Goal: Book appointment/travel/reservation

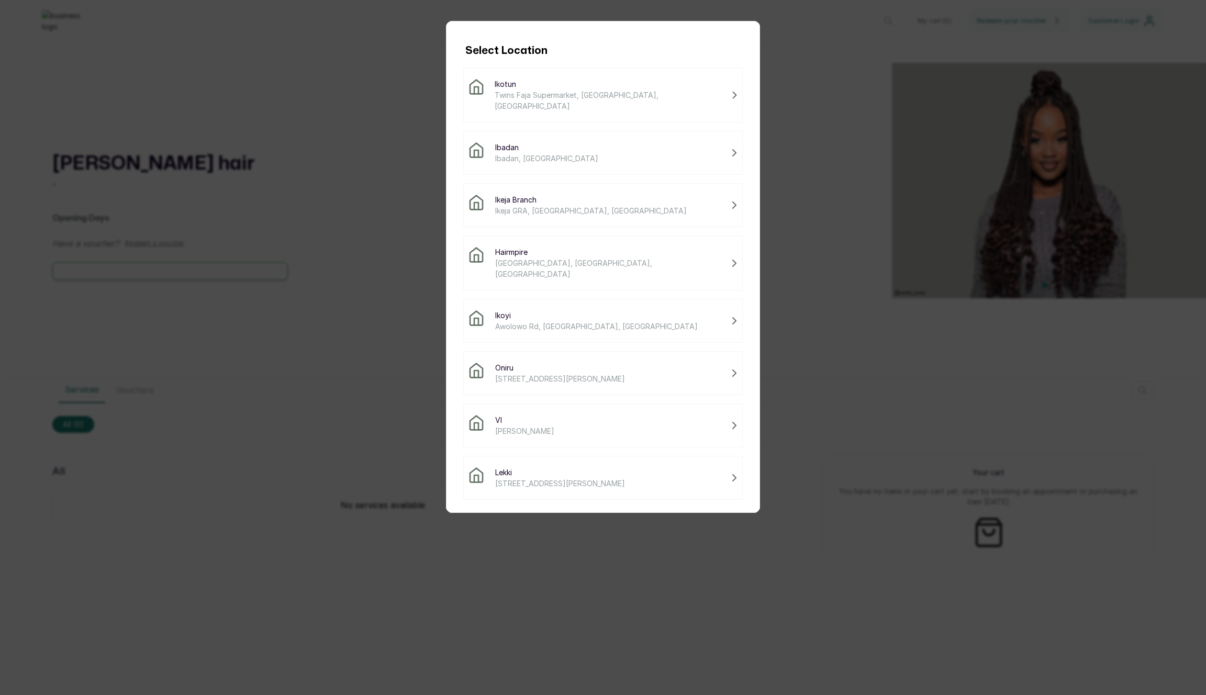
click at [580, 92] on span "Twins Faja Supermarket, [GEOGRAPHIC_DATA], [GEOGRAPHIC_DATA]" at bounding box center [611, 101] width 232 height 22
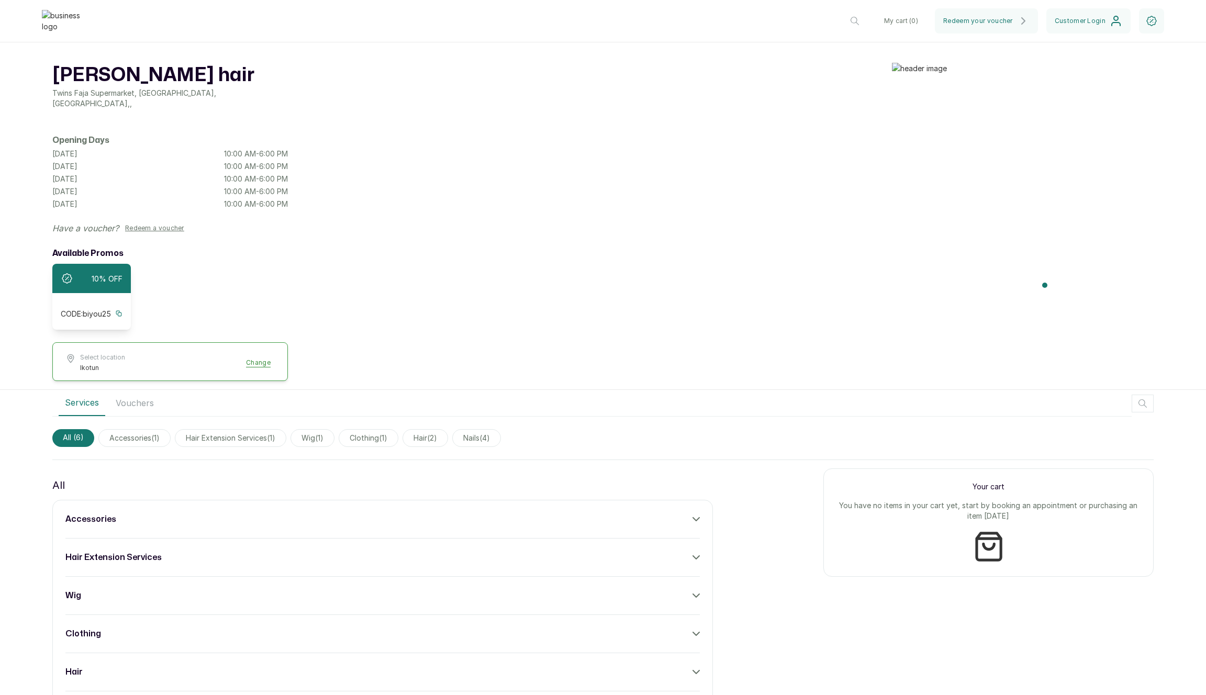
click at [666, 514] on div "accessories" at bounding box center [382, 519] width 635 height 13
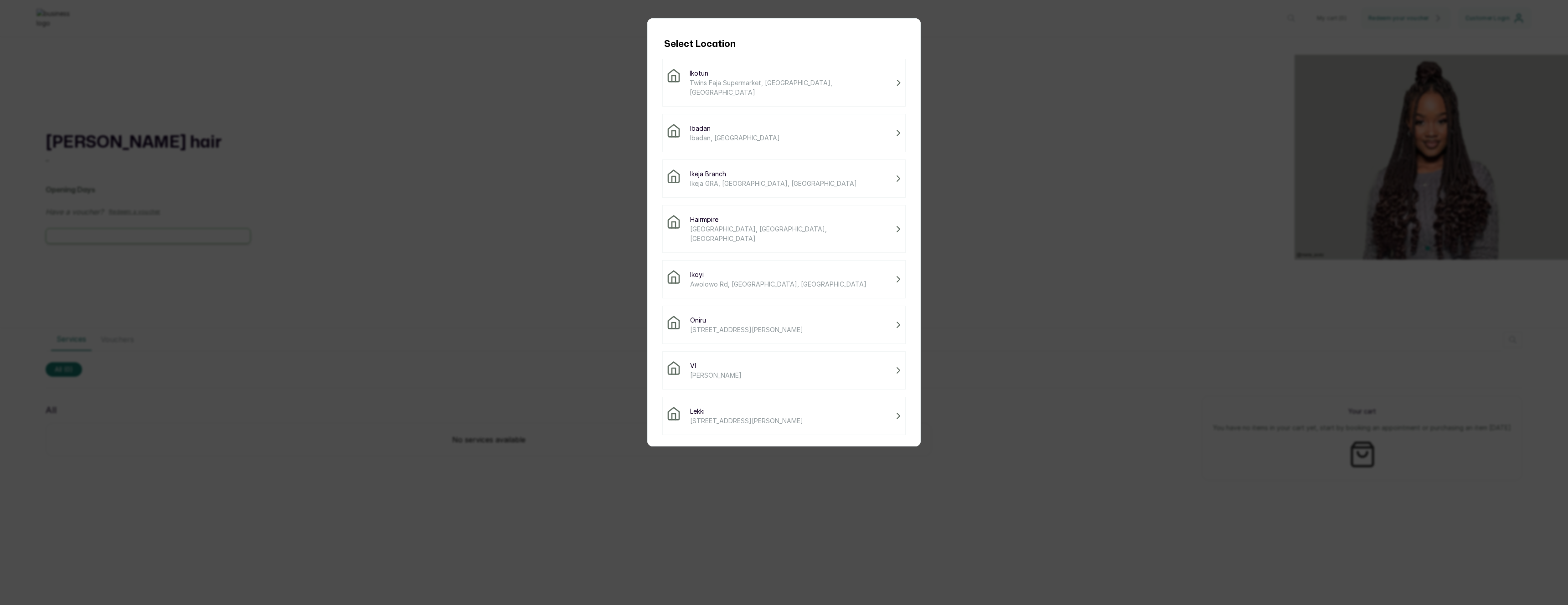
click at [744, 80] on span "Twins Faja Supermarket, [GEOGRAPHIC_DATA], [GEOGRAPHIC_DATA]" at bounding box center [791, 88] width 202 height 19
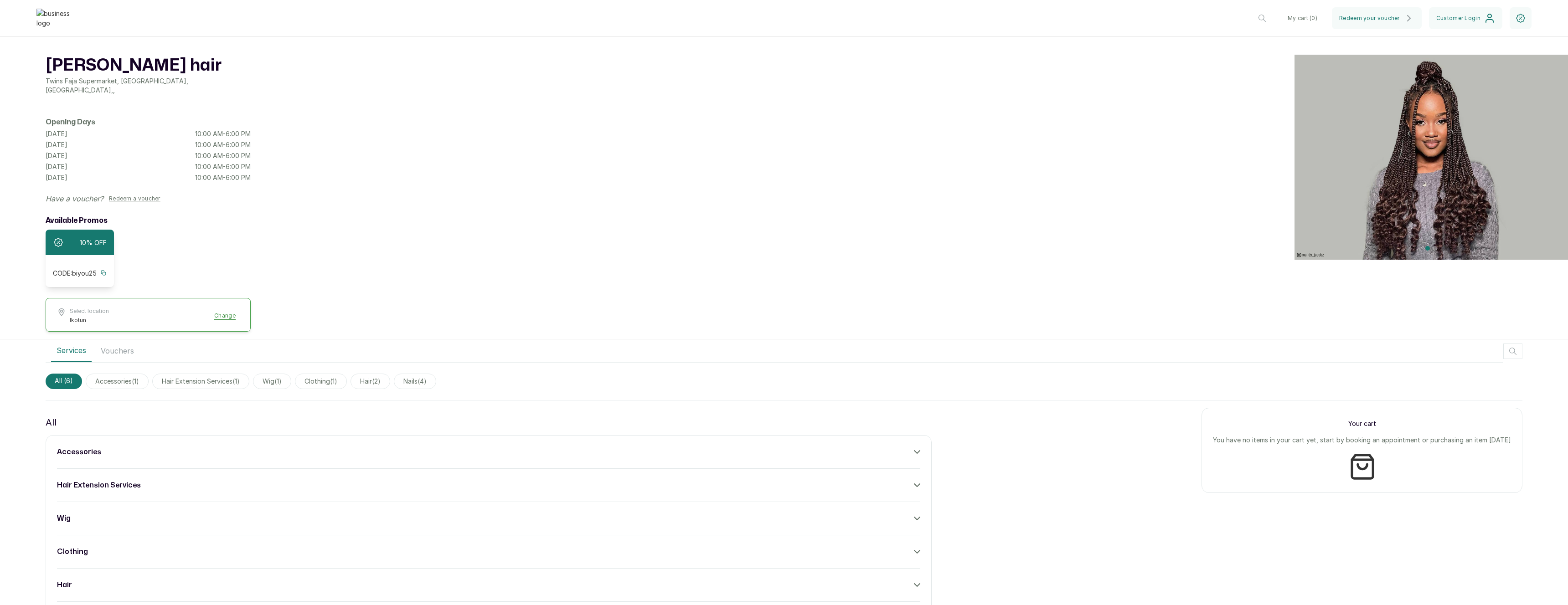
scroll to position [293, 0]
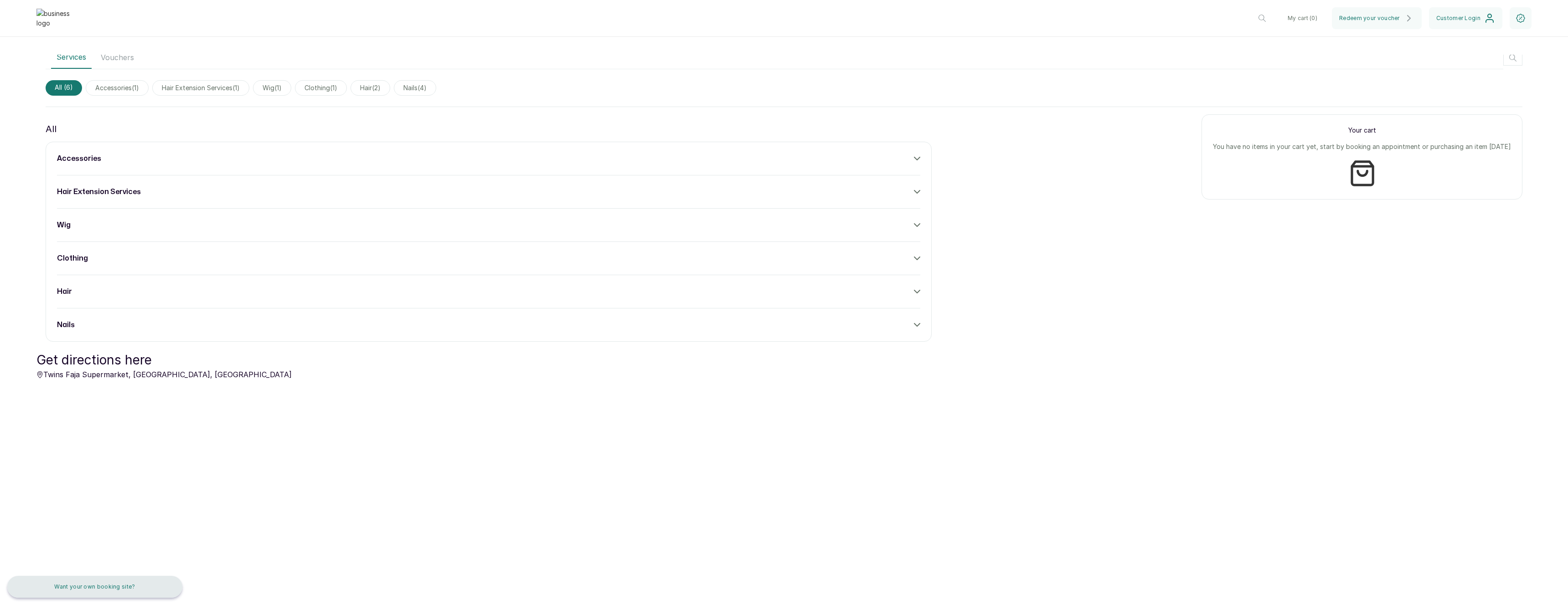
click at [122, 579] on button "Want your own booking site?" at bounding box center [94, 587] width 175 height 22
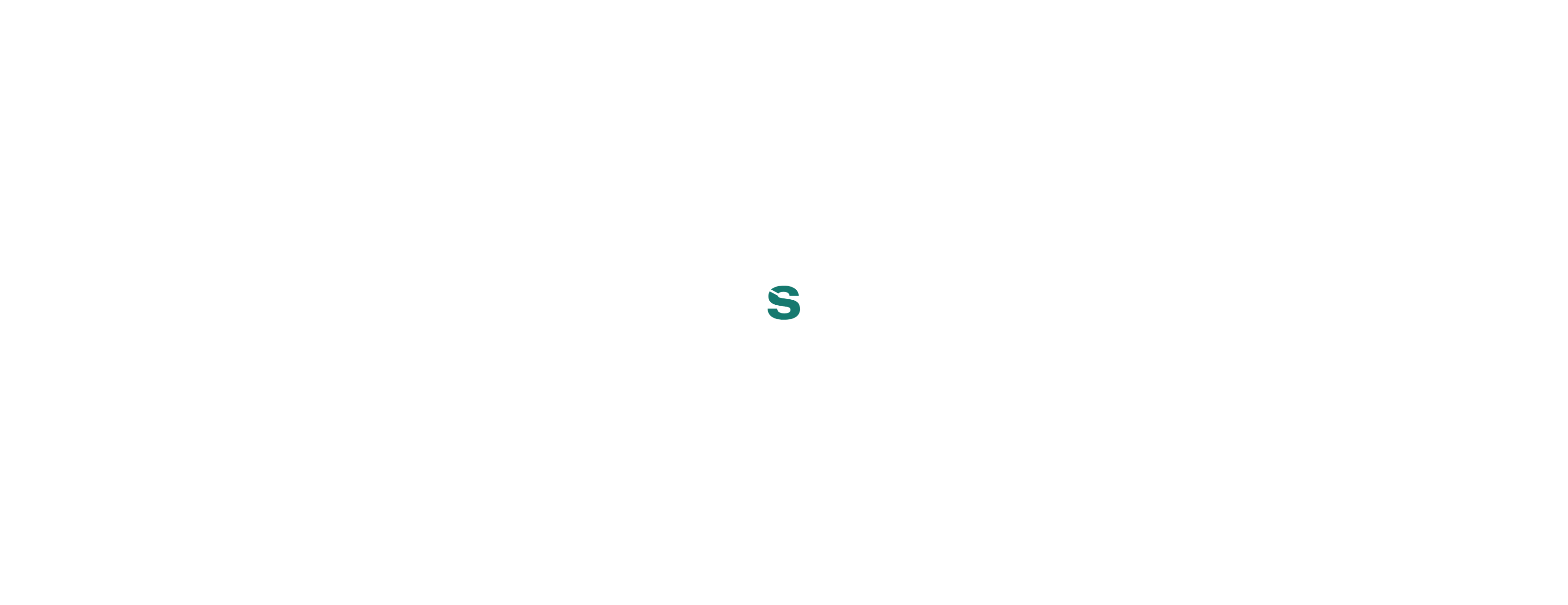
select select "NG"
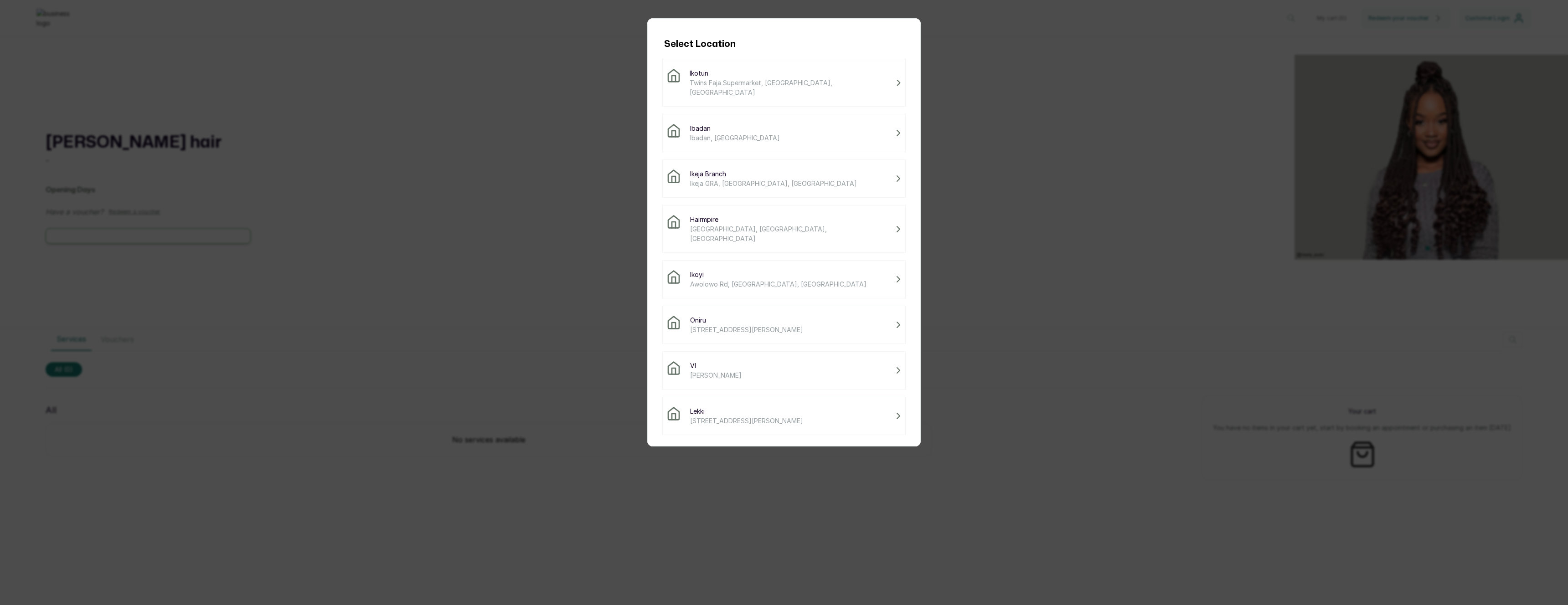
drag, startPoint x: 757, startPoint y: 65, endPoint x: 757, endPoint y: 75, distance: 10.0
click at [757, 65] on div "Ikotun Twins Faja Supermarket, Ikotun - Idimu Road, Lagos, Nigeria" at bounding box center [784, 83] width 244 height 48
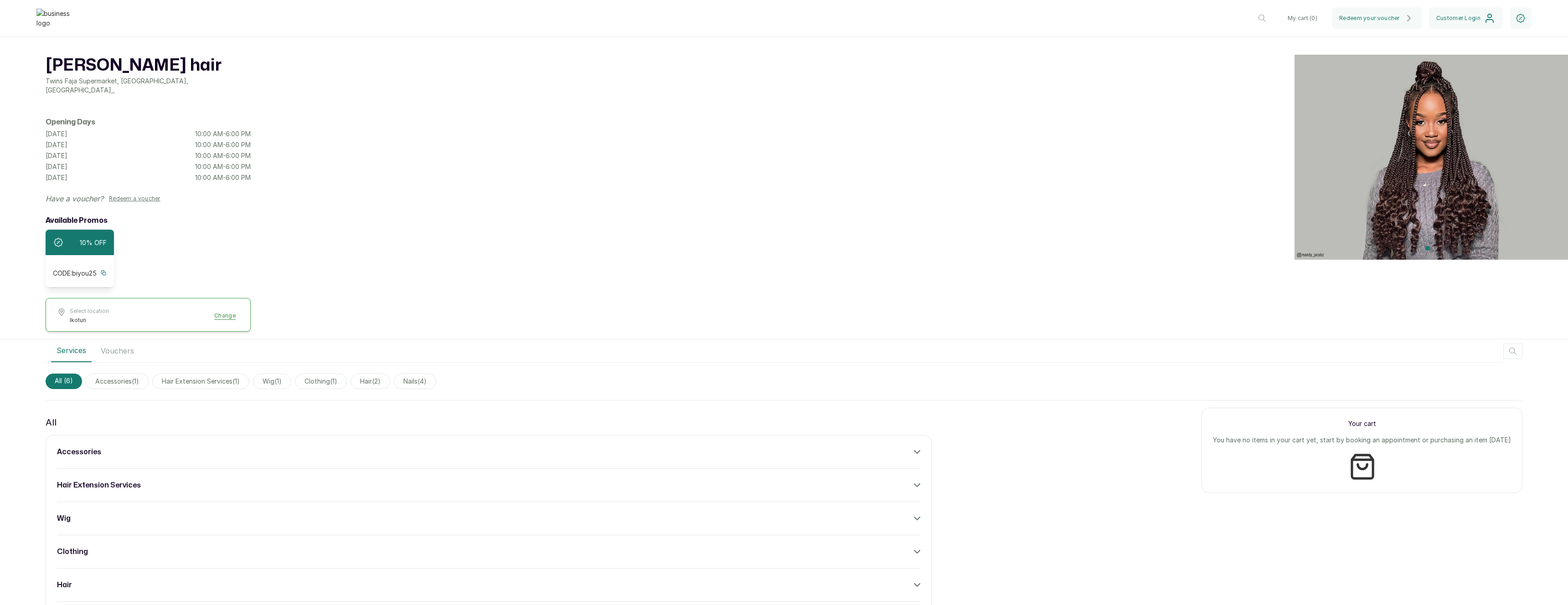
scroll to position [128, 0]
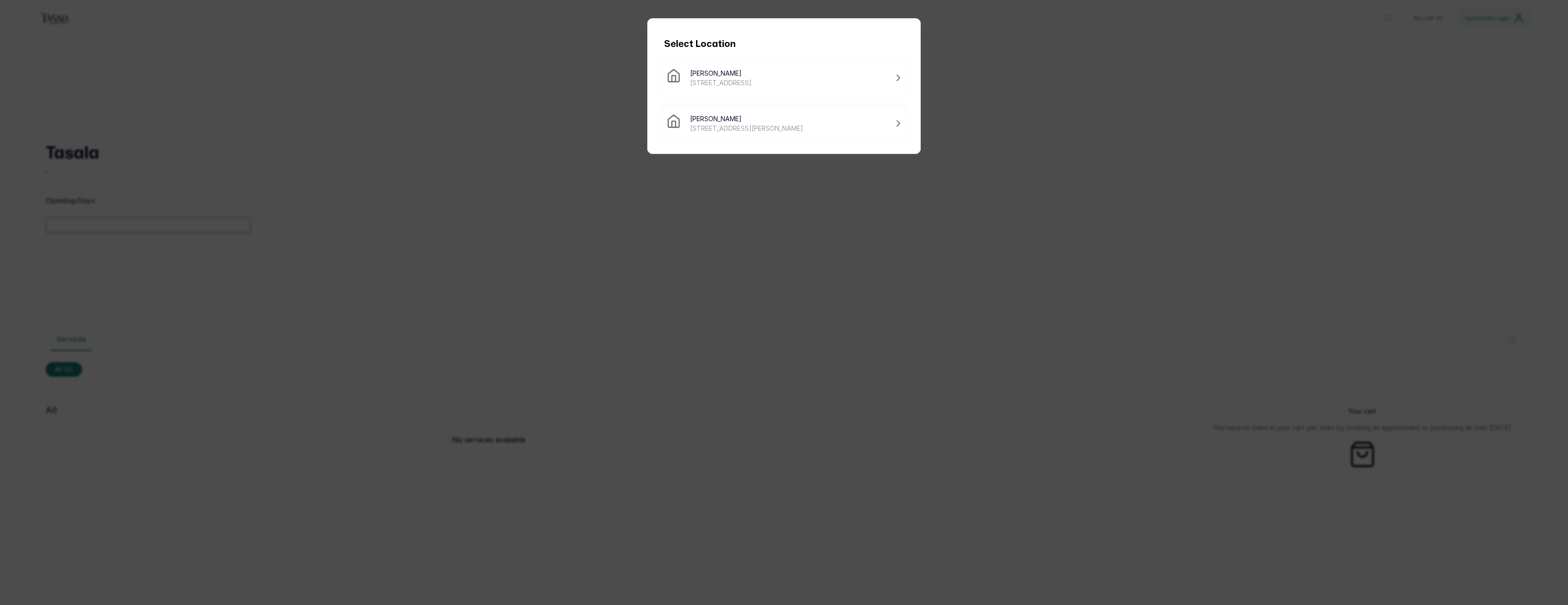
click at [730, 80] on span "130B Association Road, Lagos, Nigeria" at bounding box center [721, 83] width 62 height 10
click at [829, 80] on div "Tasala Ikoyi 130B Association Road, Lagos, Nigeria" at bounding box center [784, 78] width 235 height 19
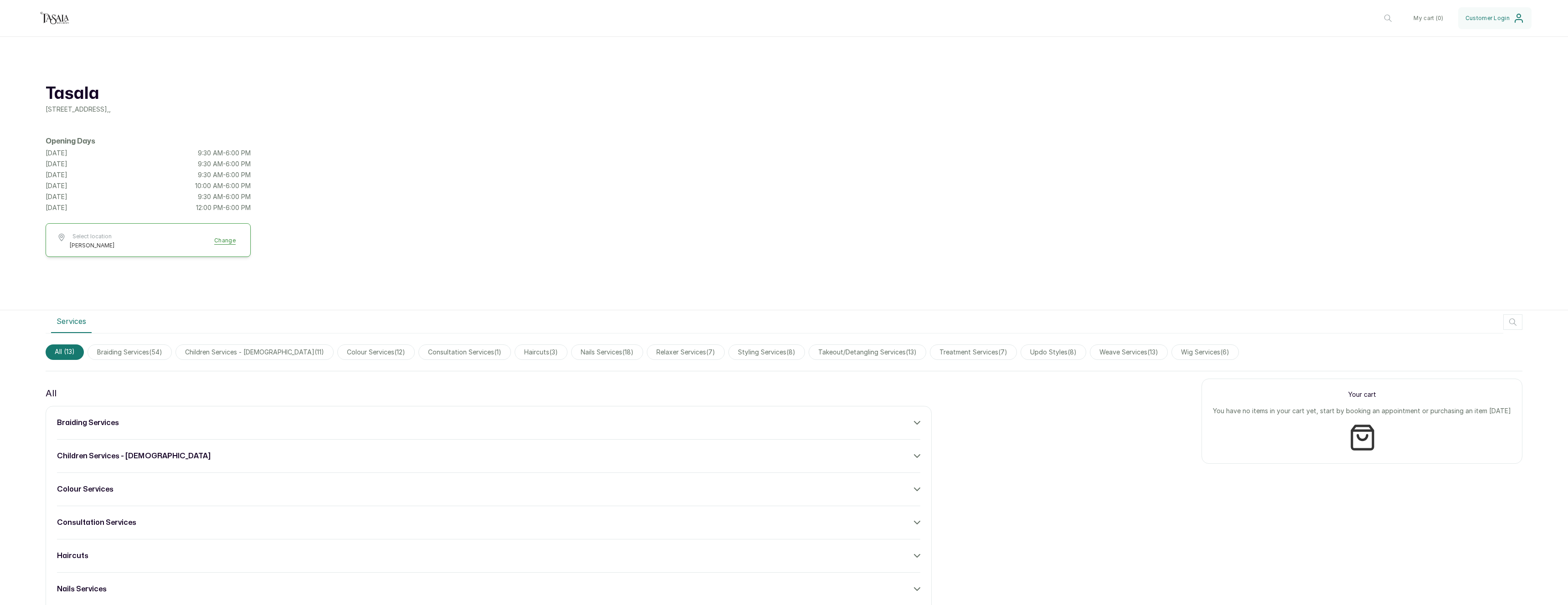
scroll to position [13, 0]
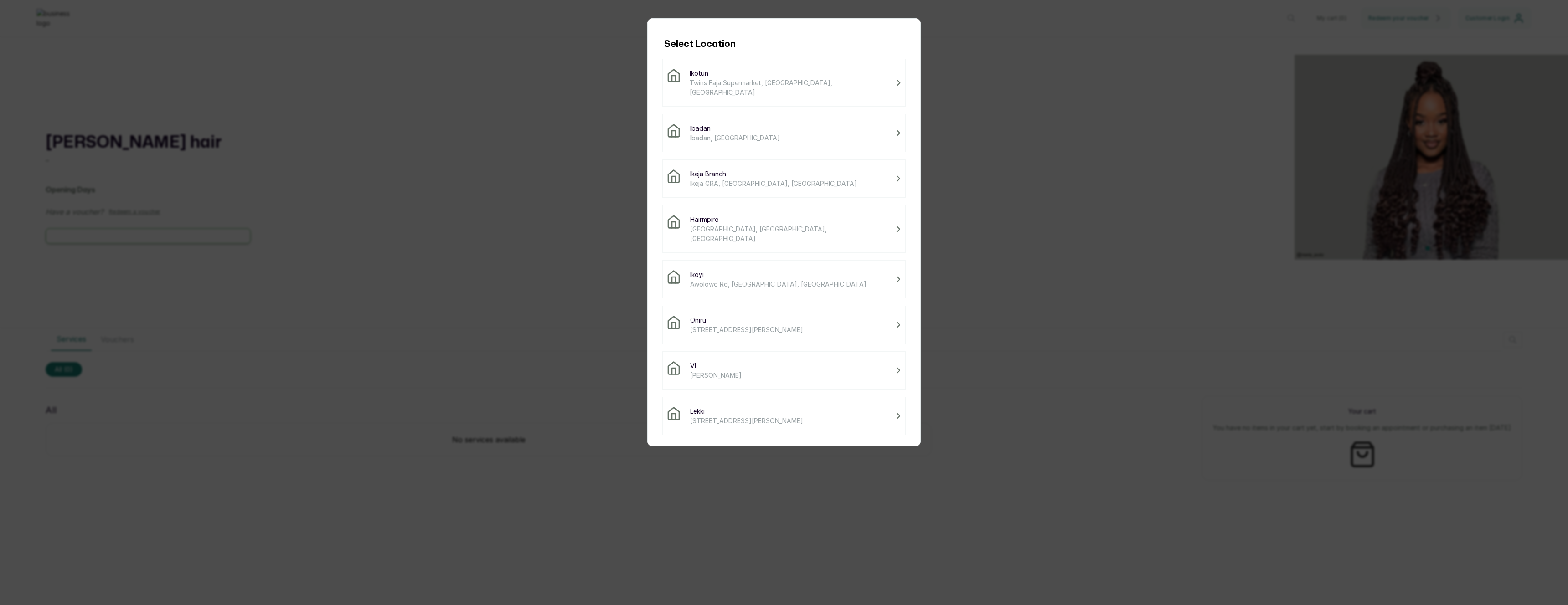
click at [674, 71] on icon at bounding box center [673, 76] width 15 height 15
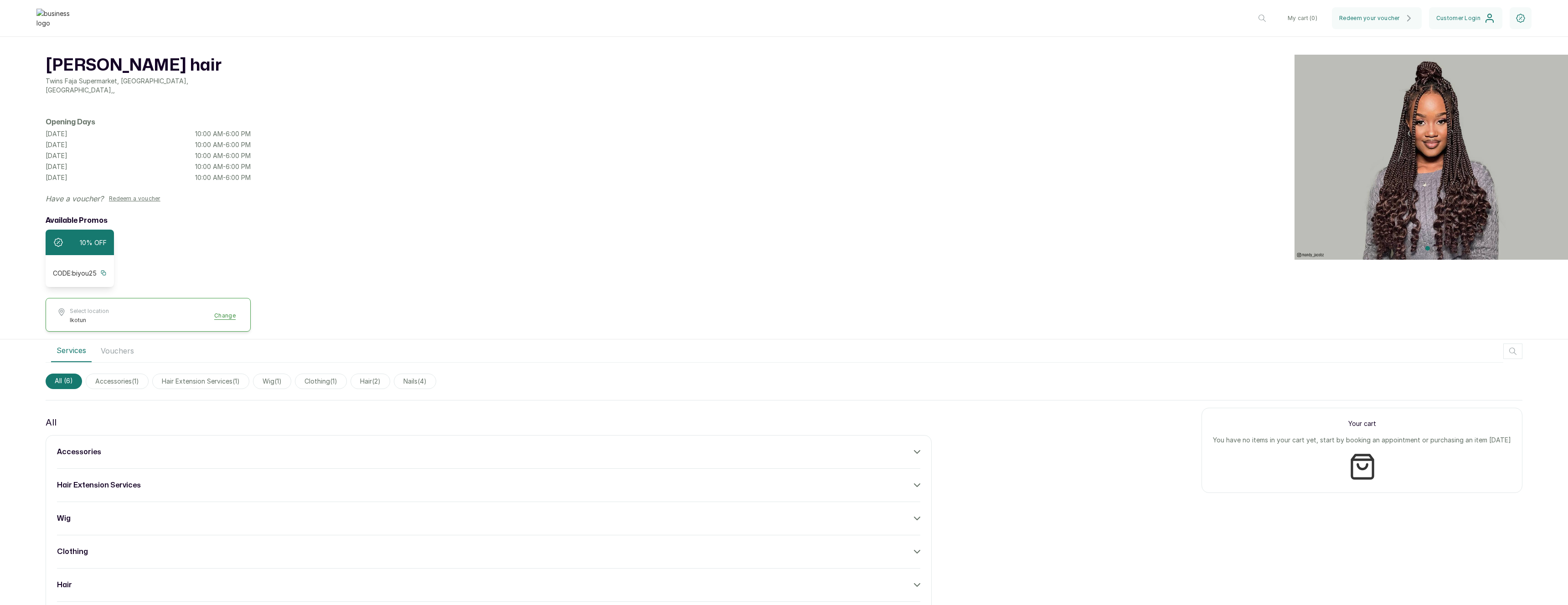
click at [118, 352] on button "Vouchers" at bounding box center [117, 351] width 44 height 23
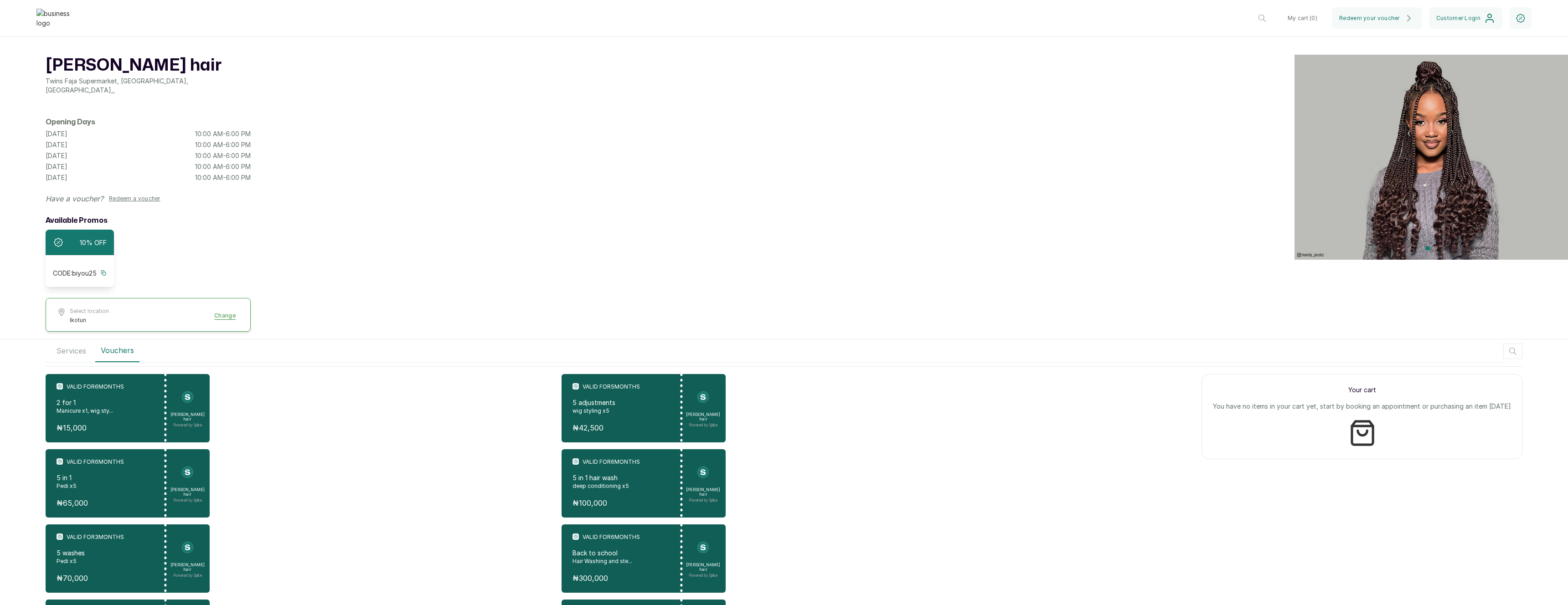
click at [73, 352] on button "Services" at bounding box center [71, 351] width 41 height 23
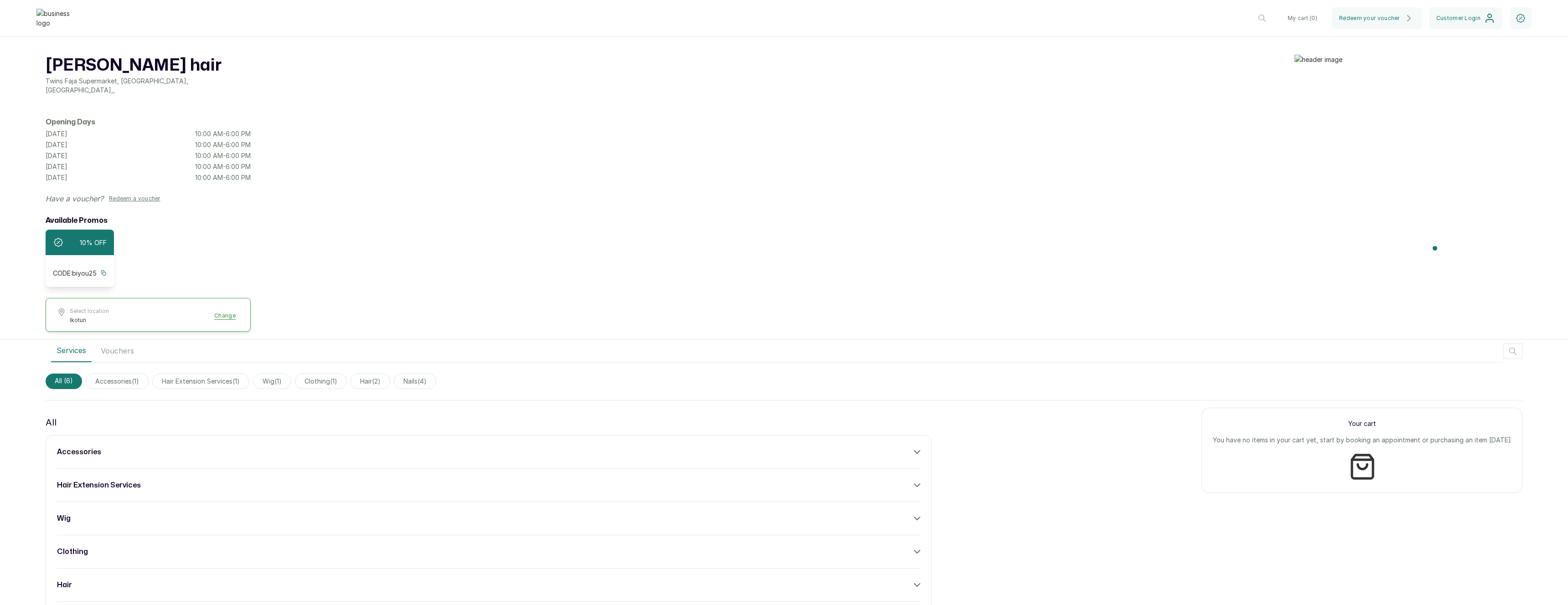
click at [108, 343] on button "Vouchers" at bounding box center [117, 351] width 44 height 23
